Goal: Task Accomplishment & Management: Manage account settings

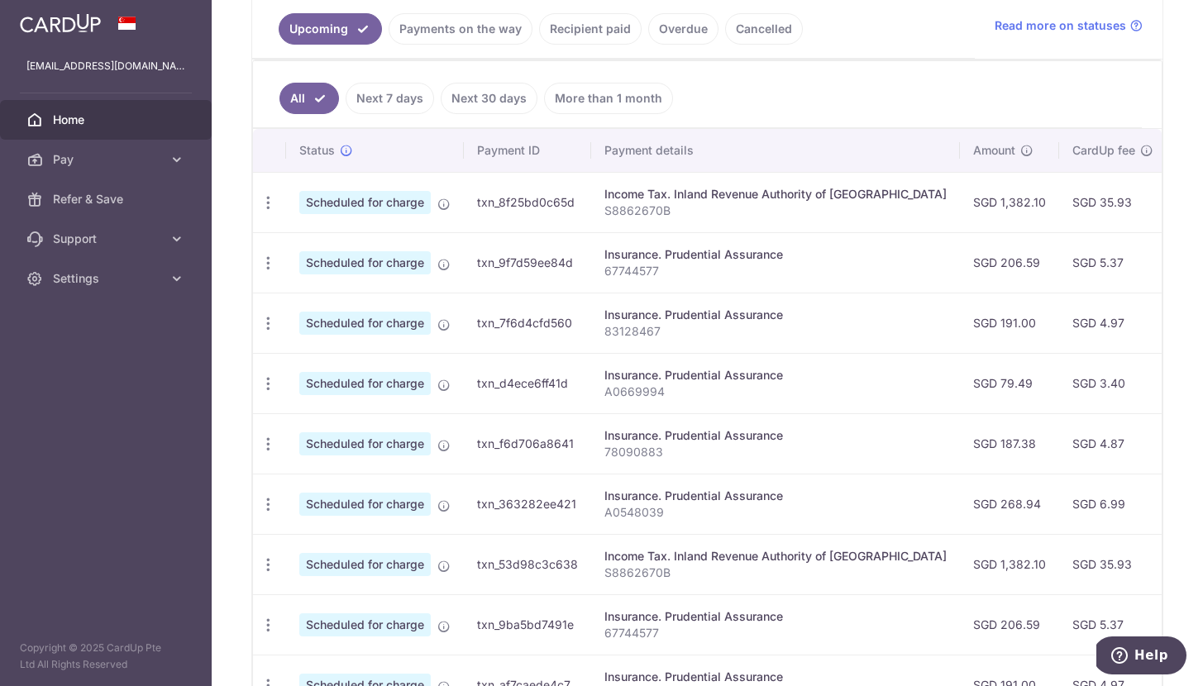
scroll to position [383, 0]
